Goal: Check status: Check status

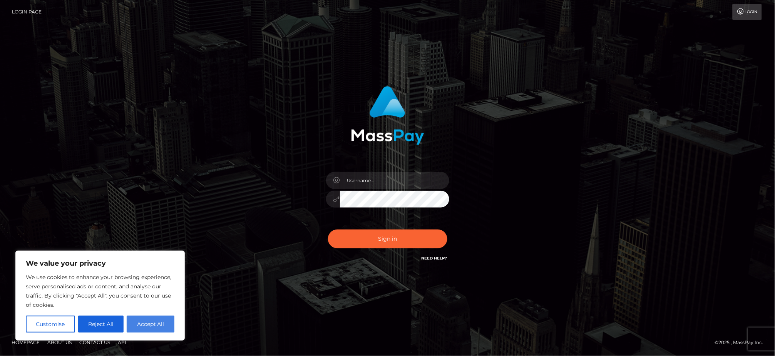
click at [157, 327] on button "Accept All" at bounding box center [151, 324] width 48 height 17
checkbox input "true"
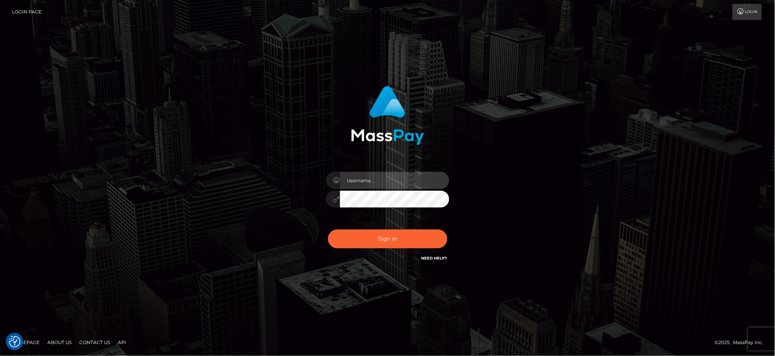
click at [393, 176] on input "text" at bounding box center [394, 180] width 109 height 17
drag, startPoint x: 169, startPoint y: 249, endPoint x: 331, endPoint y: 208, distance: 166.2
click at [169, 248] on div "Sign in" at bounding box center [387, 178] width 439 height 196
click at [381, 177] on input "text" at bounding box center [394, 180] width 109 height 17
paste input "[PERSON_NAME].B2"
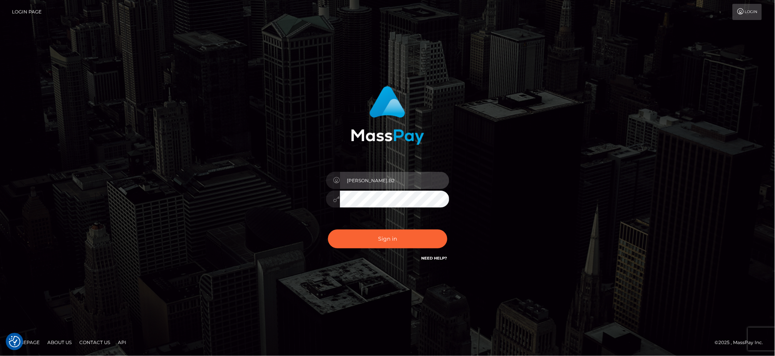
type input "[PERSON_NAME].B2"
drag, startPoint x: 205, startPoint y: 239, endPoint x: 235, endPoint y: 236, distance: 30.6
click at [204, 239] on div "Jeane.B2 Sign in" at bounding box center [387, 178] width 439 height 196
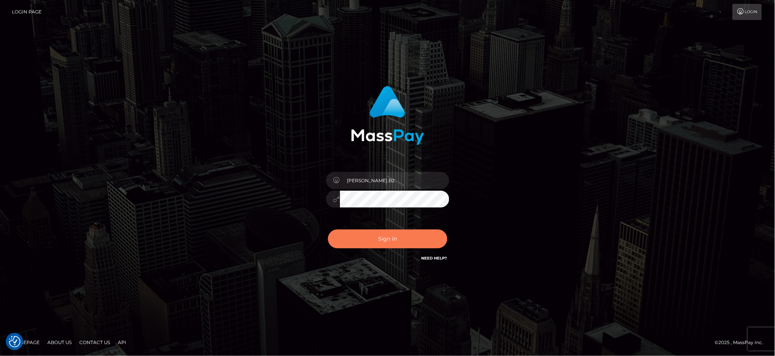
click at [365, 243] on button "Sign in" at bounding box center [387, 239] width 119 height 19
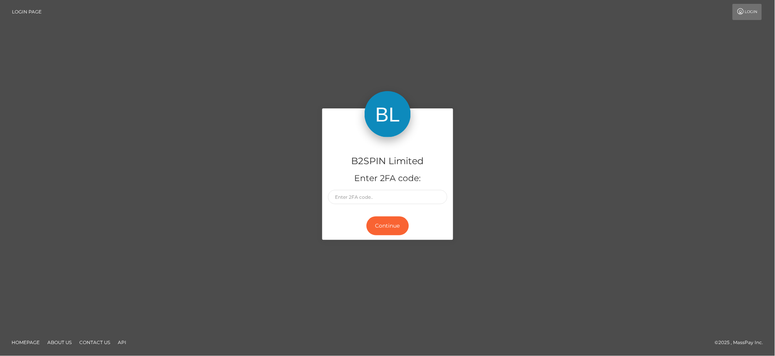
click at [379, 197] on input "text" at bounding box center [387, 197] width 119 height 14
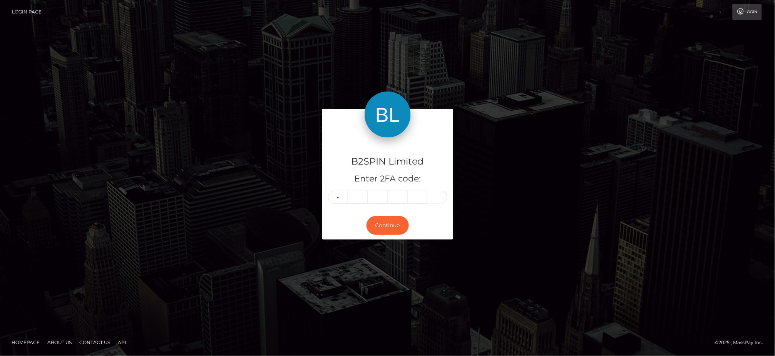
type input "5"
type input "3"
type input "7"
type input "3"
type input "6"
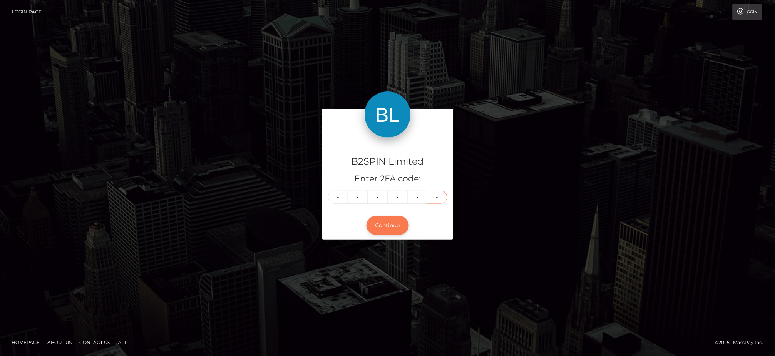
type input "0"
click at [382, 231] on button "Continue" at bounding box center [387, 225] width 42 height 19
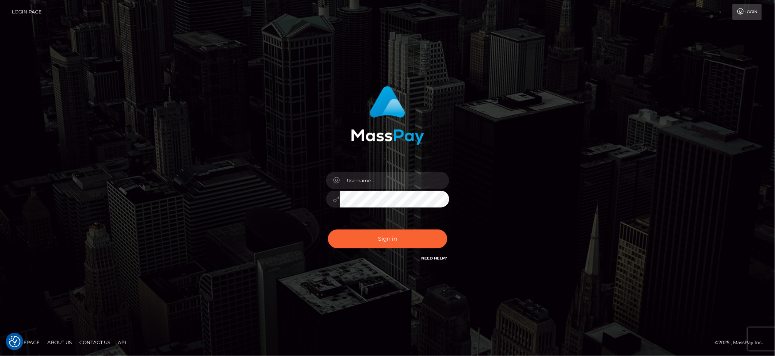
drag, startPoint x: 392, startPoint y: 166, endPoint x: 378, endPoint y: 181, distance: 20.4
click at [391, 168] on div at bounding box center [387, 195] width 135 height 59
click at [378, 181] on input "text" at bounding box center [394, 180] width 109 height 17
click at [387, 177] on input "text" at bounding box center [394, 180] width 109 height 17
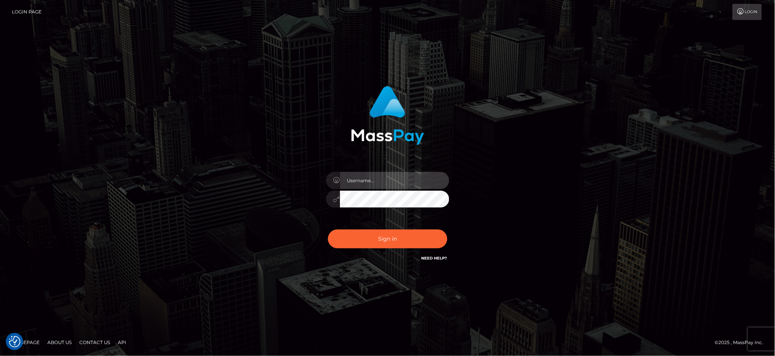
click at [387, 177] on input "text" at bounding box center [394, 180] width 109 height 17
click at [285, 192] on div at bounding box center [387, 178] width 214 height 196
click at [140, 208] on div "Sign in" at bounding box center [387, 178] width 775 height 311
click at [380, 184] on input "text" at bounding box center [394, 180] width 109 height 17
paste input "[PERSON_NAME].B2"
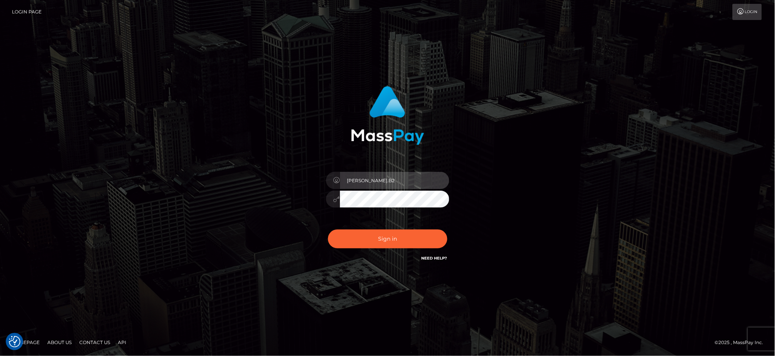
type input "[PERSON_NAME].B2"
drag, startPoint x: 227, startPoint y: 217, endPoint x: 272, endPoint y: 218, distance: 45.0
click at [227, 218] on div "Jeane.B2 Sign in" at bounding box center [387, 178] width 439 height 196
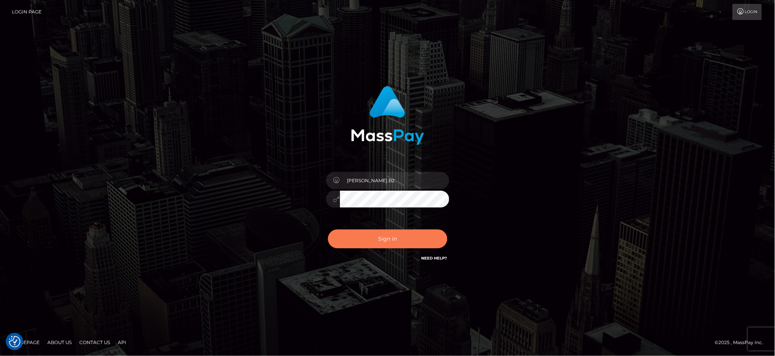
click at [377, 240] on button "Sign in" at bounding box center [387, 239] width 119 height 19
drag, startPoint x: 212, startPoint y: 220, endPoint x: 351, endPoint y: 176, distance: 145.9
click at [213, 218] on div "Sign in" at bounding box center [387, 178] width 439 height 196
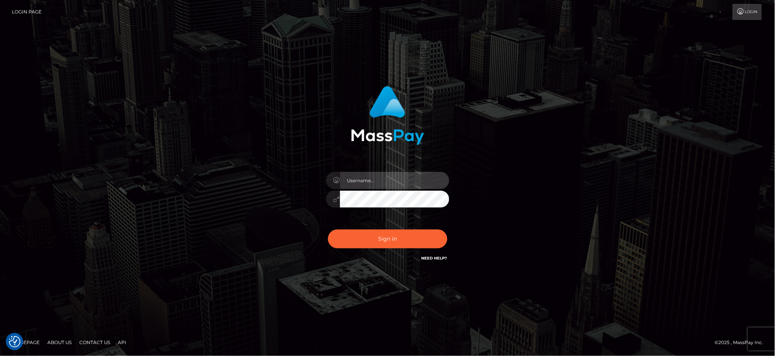
click at [361, 179] on input "text" at bounding box center [394, 180] width 109 height 17
paste input "[PERSON_NAME].B2"
type input "[PERSON_NAME].B2"
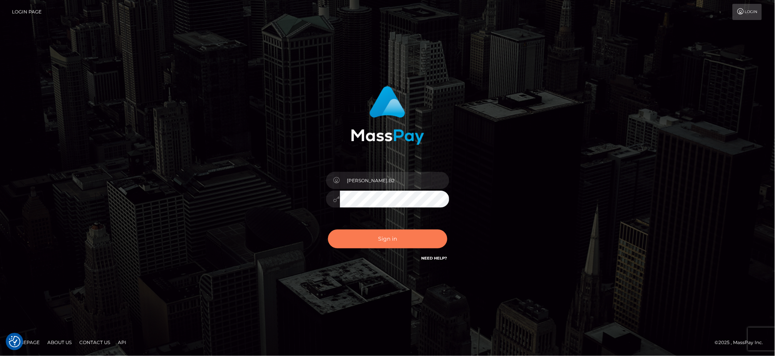
click at [370, 239] on button "Sign in" at bounding box center [387, 239] width 119 height 19
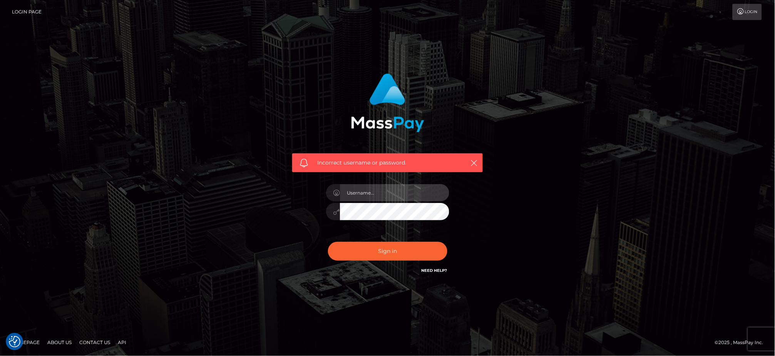
click at [384, 194] on input "text" at bounding box center [394, 192] width 109 height 17
paste input "[PERSON_NAME].B2"
type input "[PERSON_NAME].B2"
click at [159, 201] on div "Incorrect username or password. Jeane.B2" at bounding box center [387, 178] width 775 height 337
click at [361, 246] on button "Sign in" at bounding box center [387, 251] width 119 height 19
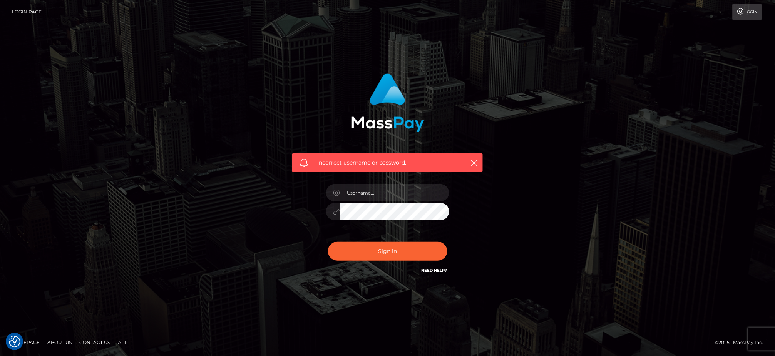
drag, startPoint x: 161, startPoint y: 214, endPoint x: 303, endPoint y: 197, distance: 142.6
click at [160, 212] on div "Incorrect username or password." at bounding box center [387, 178] width 775 height 337
click at [374, 194] on input "text" at bounding box center [394, 192] width 109 height 17
paste input "Jeane.B2"
type input "Jeane.B2"
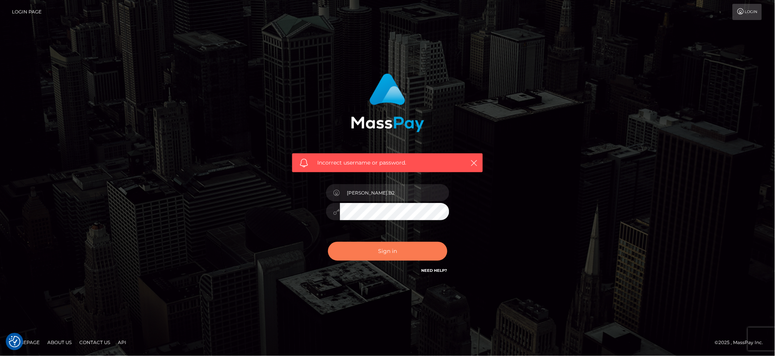
click at [371, 245] on button "Sign in" at bounding box center [387, 251] width 119 height 19
click at [379, 189] on input "text" at bounding box center [394, 192] width 109 height 17
paste input "[PERSON_NAME].B2"
type input "[PERSON_NAME].B2"
drag, startPoint x: 222, startPoint y: 241, endPoint x: 334, endPoint y: 231, distance: 111.6
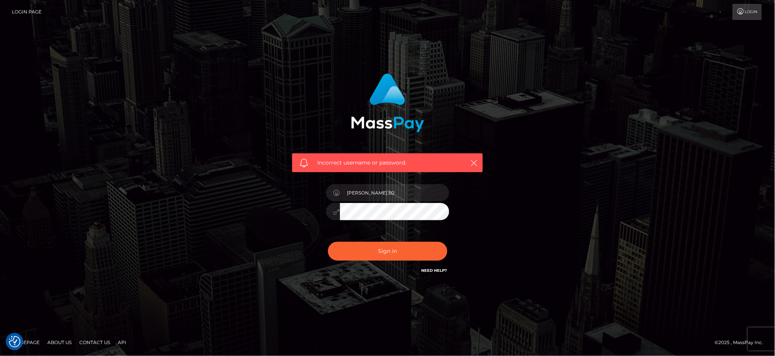
click at [222, 241] on div "Incorrect username or password. [PERSON_NAME].B2" at bounding box center [387, 178] width 439 height 221
click at [362, 252] on button "Sign in" at bounding box center [387, 251] width 119 height 19
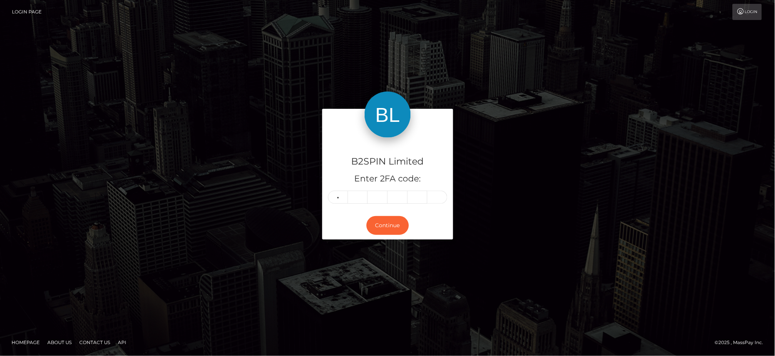
type input "3"
type input "4"
type input "8"
type input "9"
type input "7"
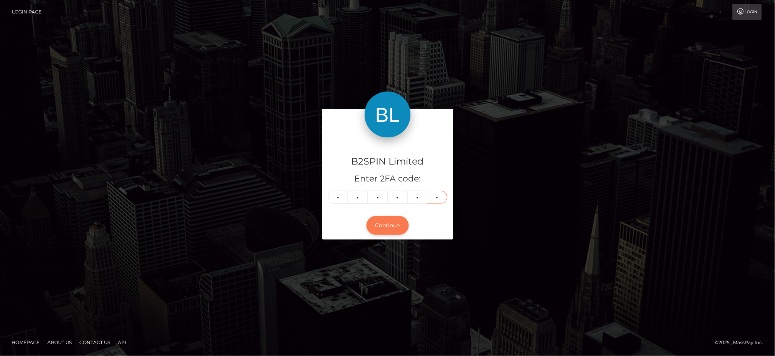
type input "0"
click at [379, 228] on button "Continue" at bounding box center [387, 225] width 42 height 19
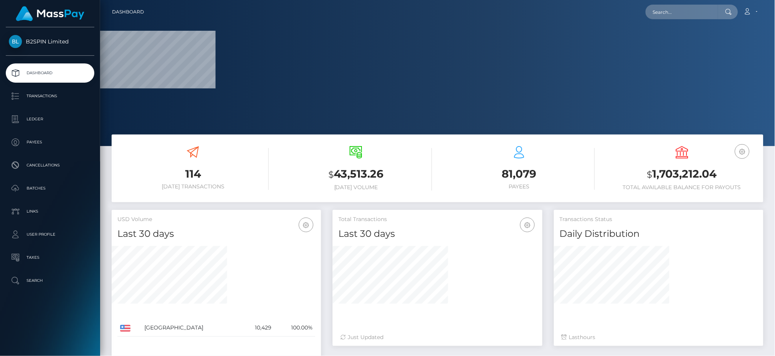
click at [20, 314] on div "B2SPIN Limited Dashboard Transactions Ledger Payees Cancellations Batches" at bounding box center [50, 190] width 100 height 327
click at [35, 99] on p "Transactions" at bounding box center [50, 96] width 82 height 12
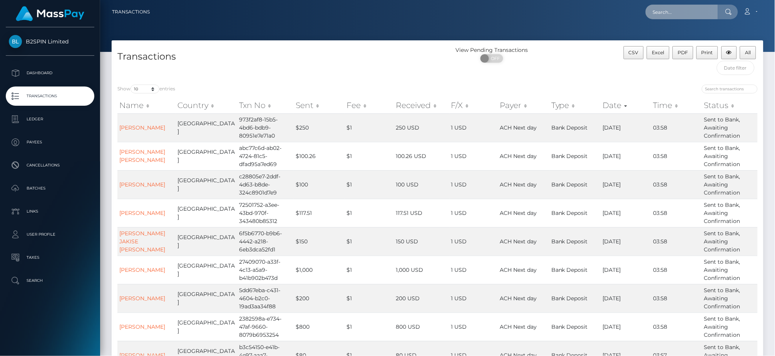
click at [694, 14] on input "text" at bounding box center [681, 12] width 72 height 15
paste input "3556151"
drag, startPoint x: 546, startPoint y: 4, endPoint x: 534, endPoint y: 4, distance: 12.3
click at [534, 4] on div "3556151 Loading... Loading... Account Edit Profile Logout" at bounding box center [459, 12] width 607 height 16
paste input "3983"
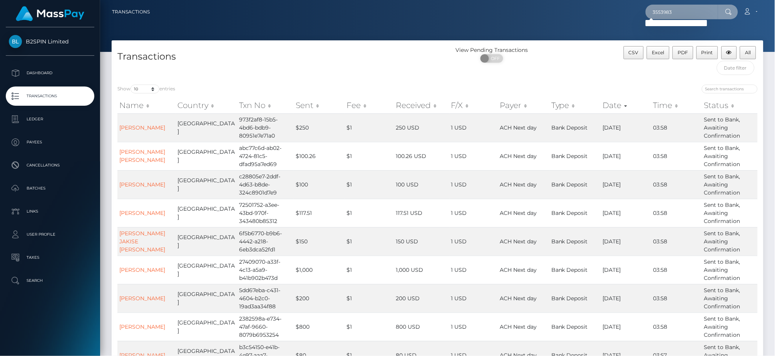
type input "3553983"
click at [543, 82] on div "Show 10 25 50 100 250 500 1,000 3,500 entries Name Country Txn No Sent Fee Rece…" at bounding box center [437, 254] width 651 height 351
